Goal: Transaction & Acquisition: Book appointment/travel/reservation

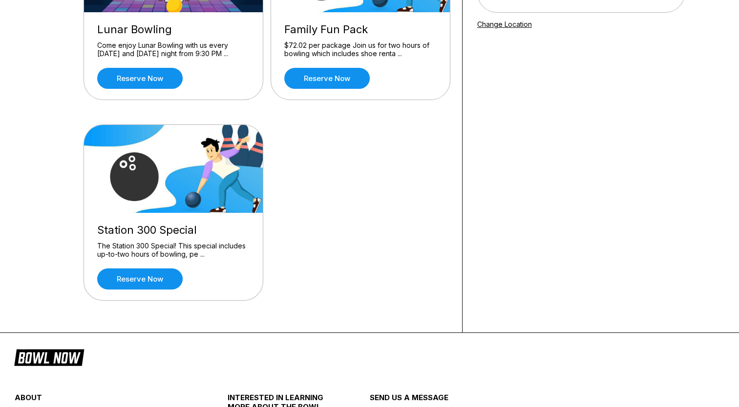
scroll to position [195, 0]
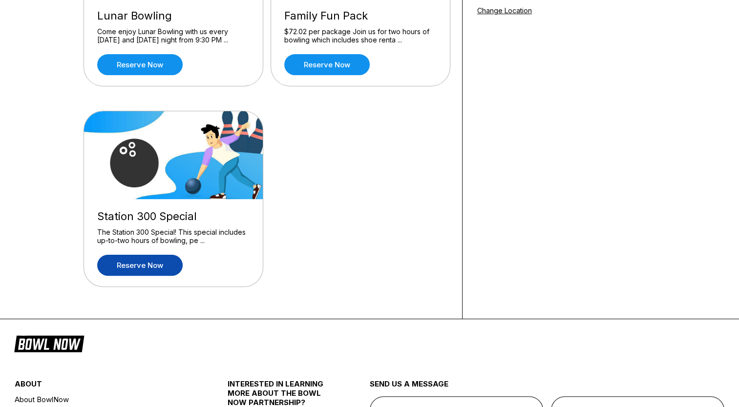
click at [142, 271] on link "Reserve now" at bounding box center [139, 265] width 85 height 21
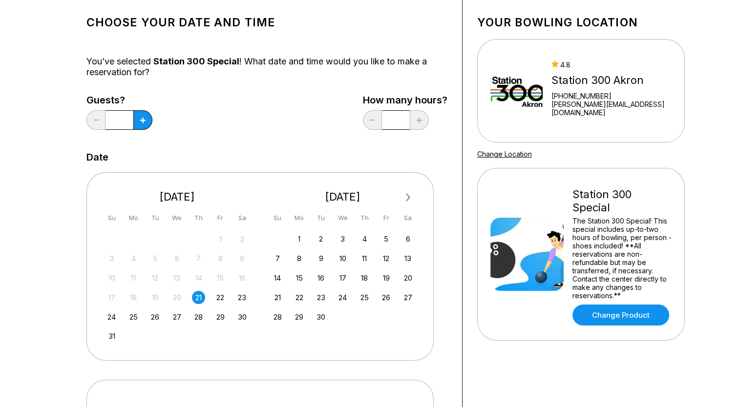
scroll to position [54, 0]
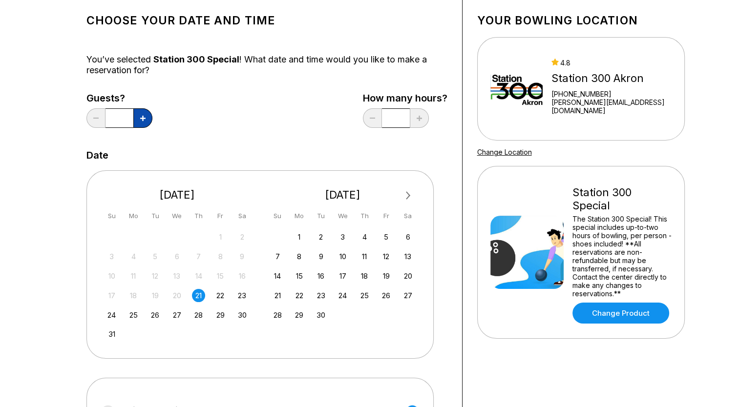
click at [142, 110] on button at bounding box center [142, 118] width 19 height 20
type input "*"
click at [219, 288] on div "17 18 19 20 21 22 23" at bounding box center [177, 295] width 146 height 15
click at [217, 294] on div "22" at bounding box center [220, 295] width 13 height 13
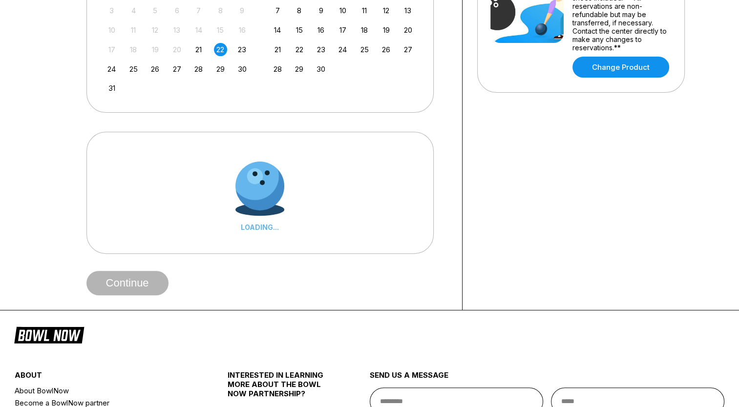
scroll to position [300, 0]
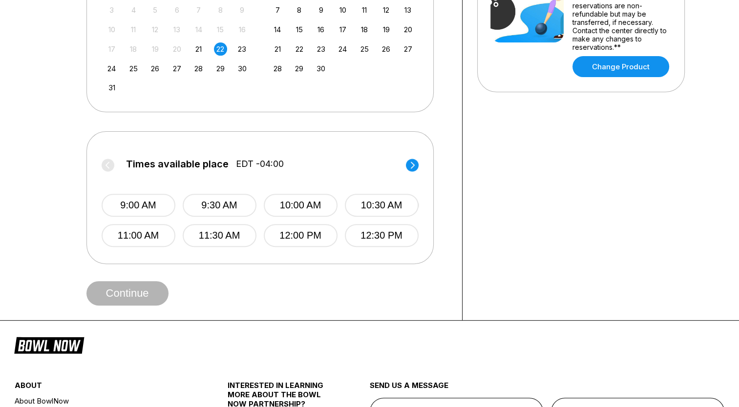
click at [410, 169] on circle at bounding box center [412, 165] width 13 height 13
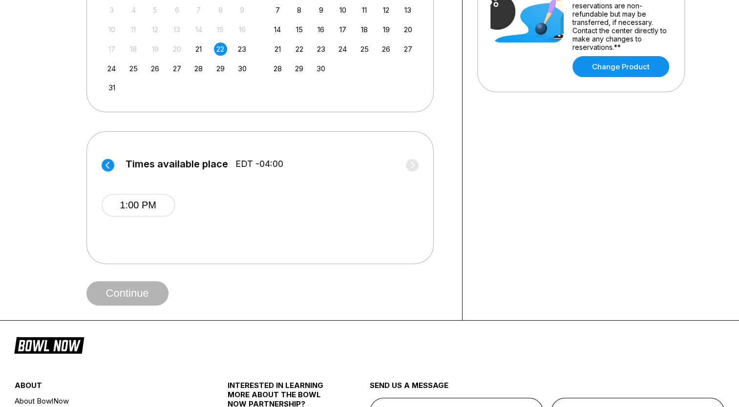
click at [410, 169] on label "Times available place EDT -04:00" at bounding box center [259, 167] width 317 height 16
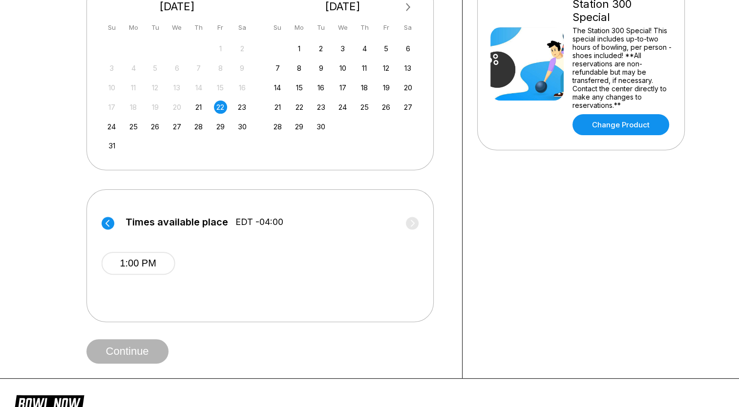
scroll to position [239, 0]
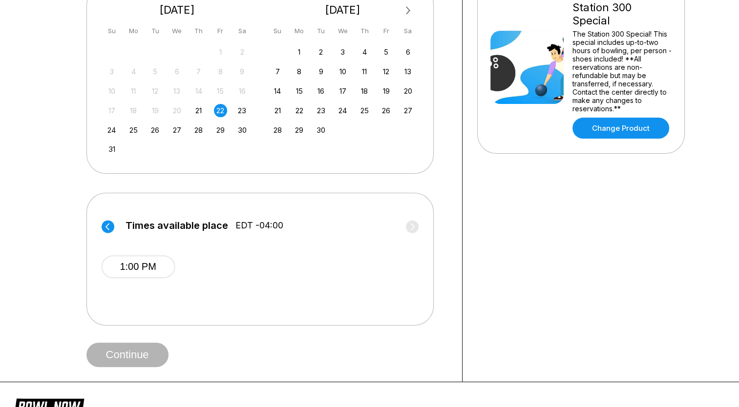
click at [105, 225] on circle at bounding box center [108, 226] width 13 height 13
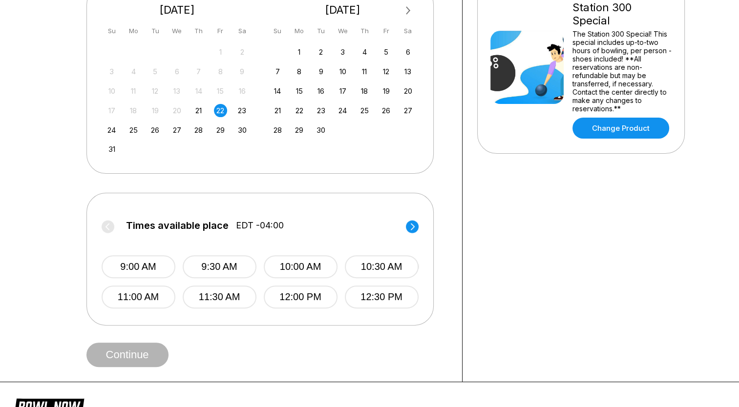
click at [200, 108] on div "21" at bounding box center [198, 110] width 13 height 13
click at [406, 225] on circle at bounding box center [412, 226] width 13 height 13
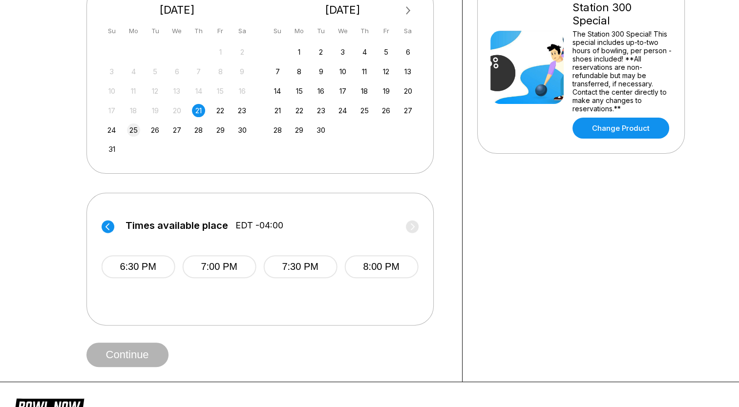
click at [137, 130] on div "25" at bounding box center [133, 130] width 13 height 13
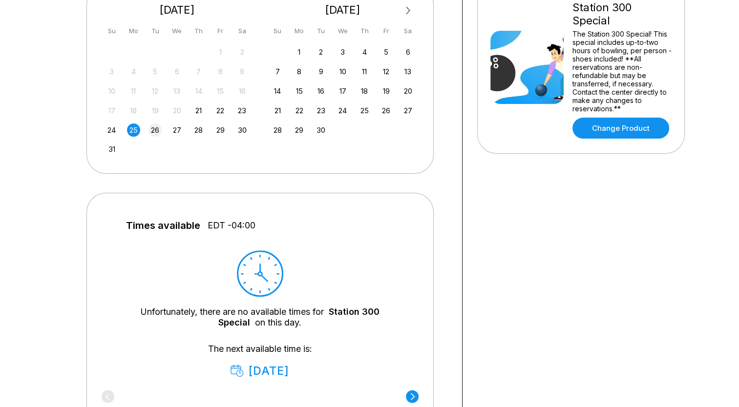
click at [156, 130] on div "26" at bounding box center [154, 130] width 13 height 13
click at [174, 130] on div "27" at bounding box center [176, 130] width 13 height 13
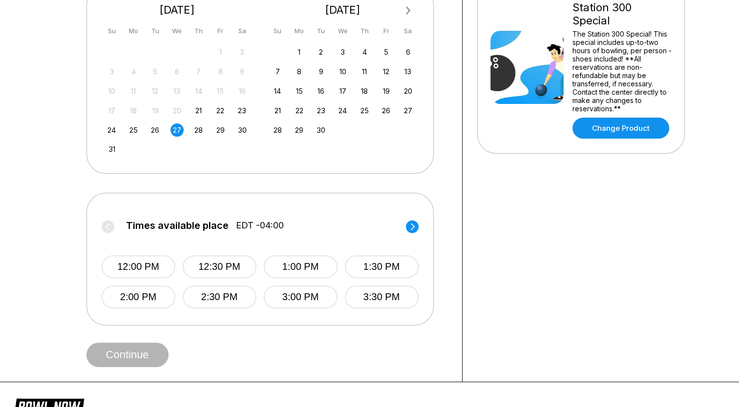
click at [415, 221] on circle at bounding box center [412, 226] width 13 height 13
click at [219, 127] on div "29" at bounding box center [220, 130] width 13 height 13
click at [411, 224] on icon at bounding box center [412, 226] width 4 height 7
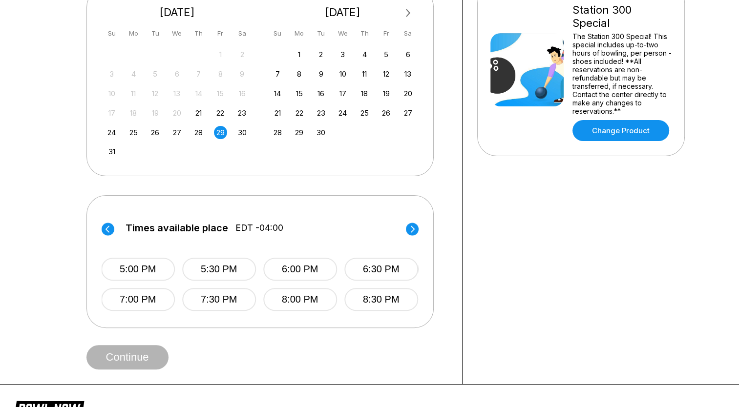
scroll to position [236, 0]
click at [105, 229] on circle at bounding box center [108, 229] width 13 height 13
click at [380, 298] on button "4:30 PM" at bounding box center [381, 300] width 74 height 23
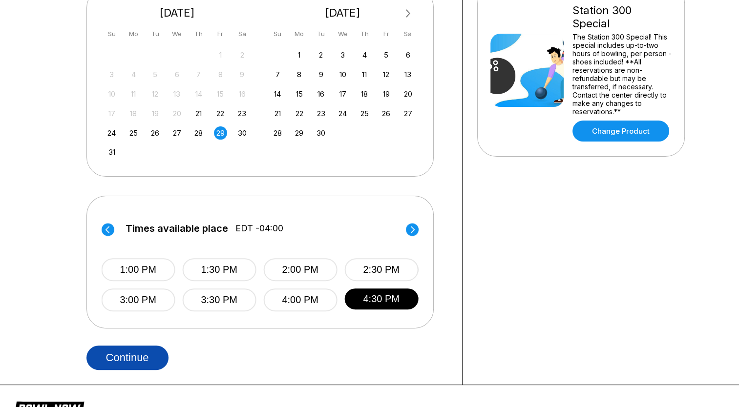
click at [115, 356] on button "Continue" at bounding box center [127, 358] width 82 height 24
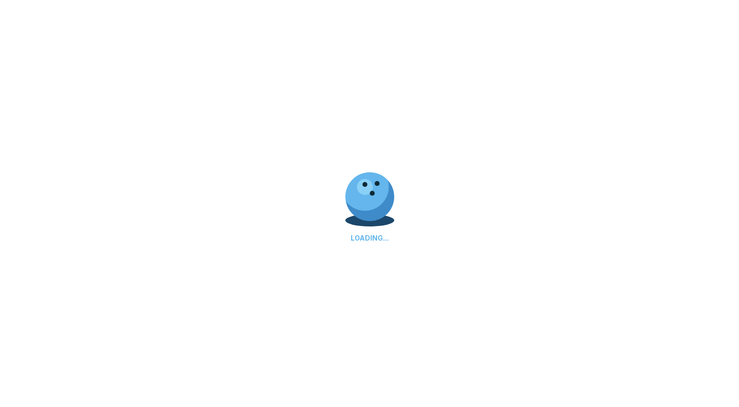
select select "**"
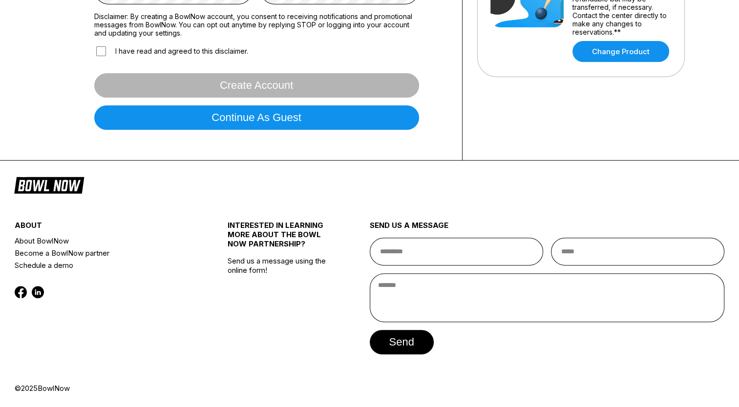
scroll to position [0, 0]
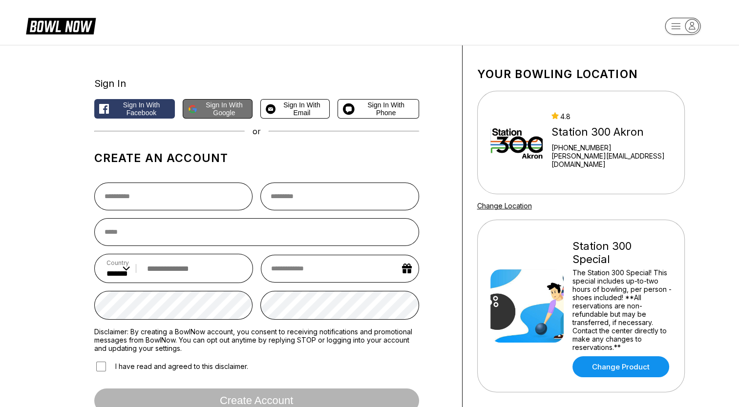
click at [209, 114] on span "Sign in with Google" at bounding box center [224, 109] width 46 height 16
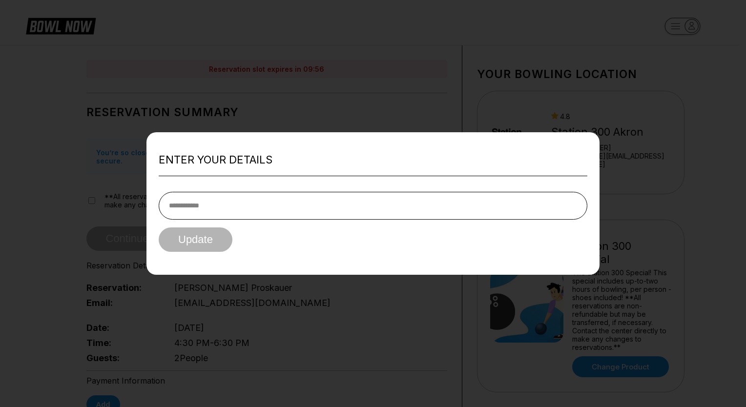
click at [232, 204] on input "tel" at bounding box center [373, 206] width 429 height 28
type input "**********"
click at [195, 245] on button "Update" at bounding box center [196, 240] width 74 height 24
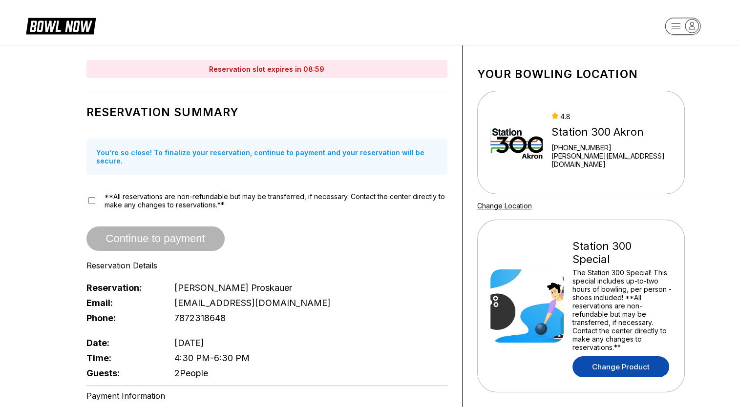
click at [627, 356] on link "Change Product" at bounding box center [620, 366] width 97 height 21
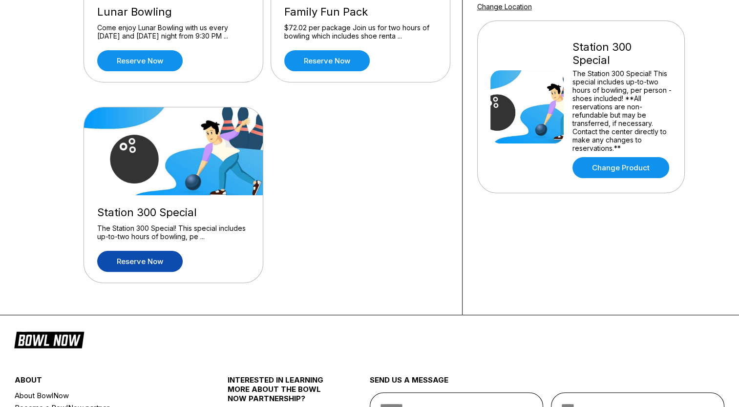
scroll to position [199, 0]
click at [155, 269] on link "Reserve now" at bounding box center [139, 261] width 85 height 21
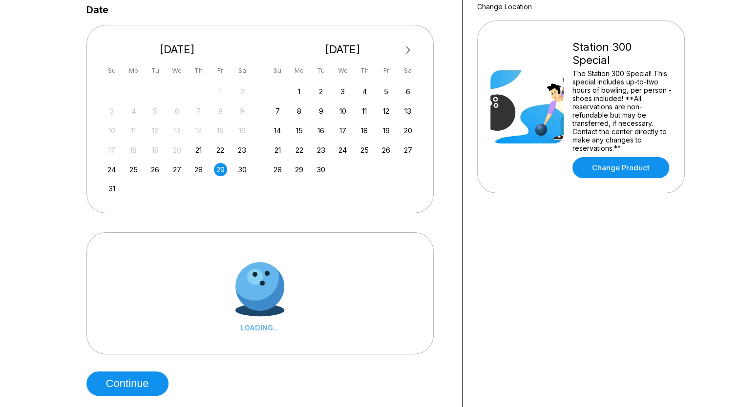
scroll to position [0, 0]
